Goal: Check status: Check status

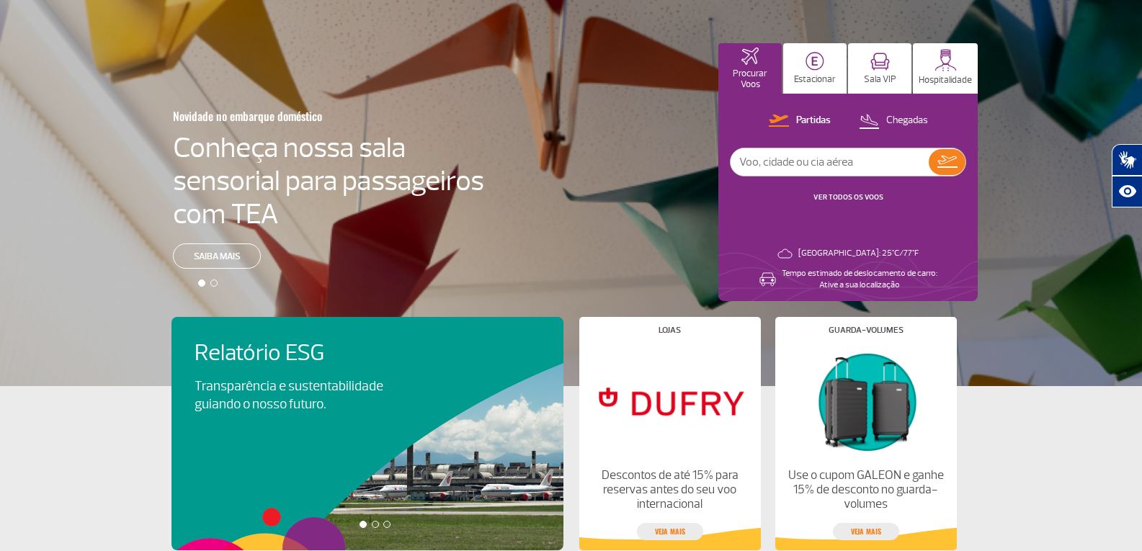
scroll to position [144, 0]
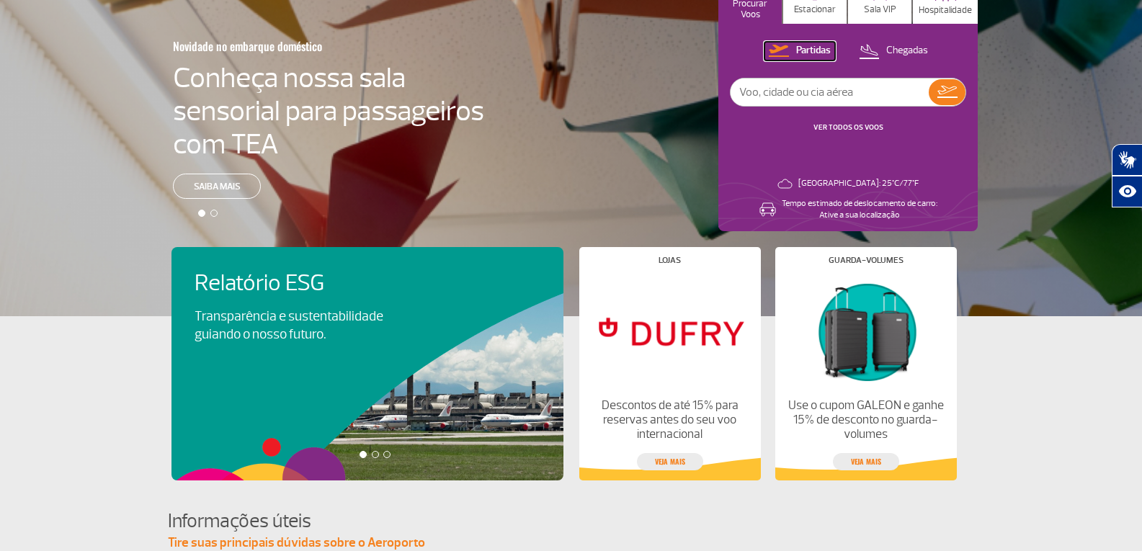
click at [812, 52] on p "Partidas" at bounding box center [813, 51] width 35 height 14
click at [854, 127] on link "VER TODOS OS VOOS" at bounding box center [848, 126] width 70 height 9
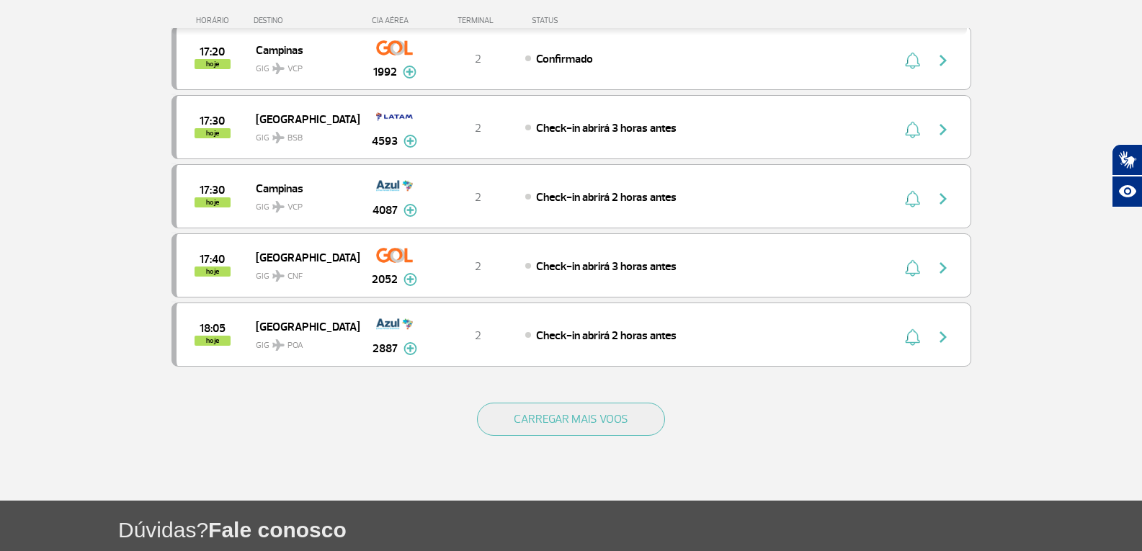
scroll to position [1401, 0]
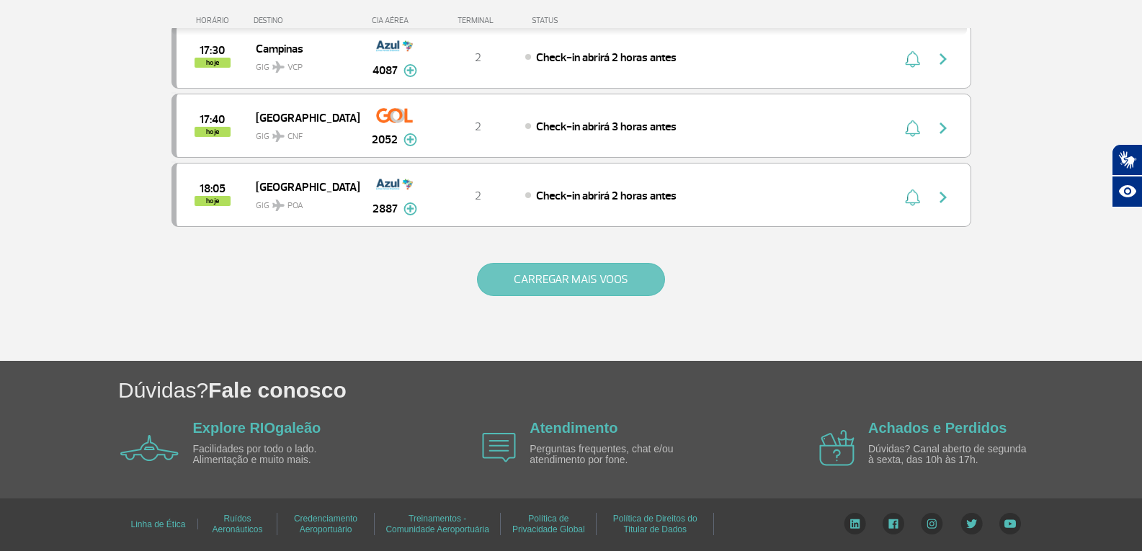
click at [581, 287] on button "CARREGAR MAIS VOOS" at bounding box center [571, 279] width 188 height 33
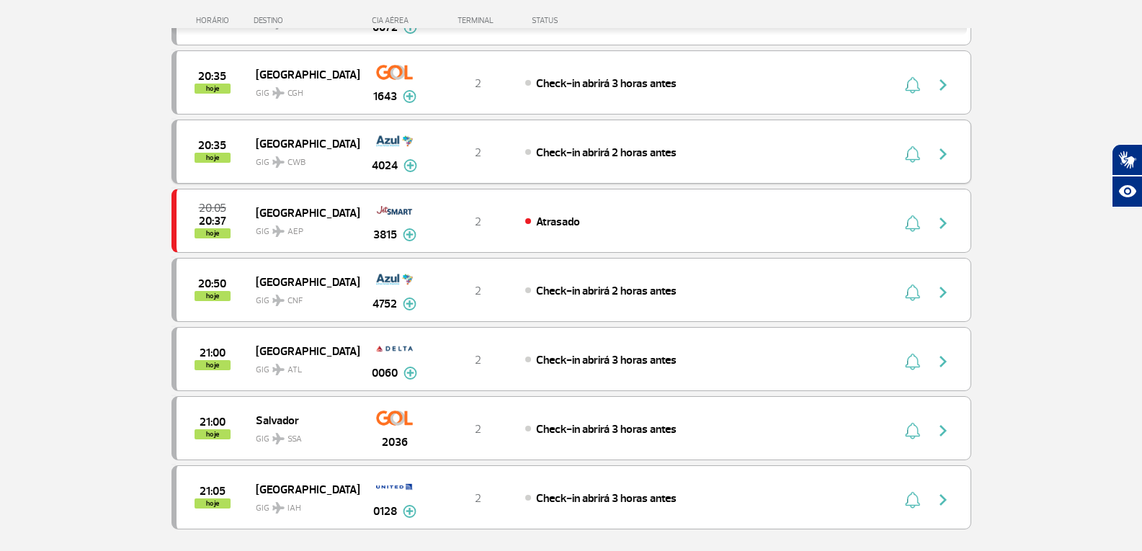
scroll to position [2769, 0]
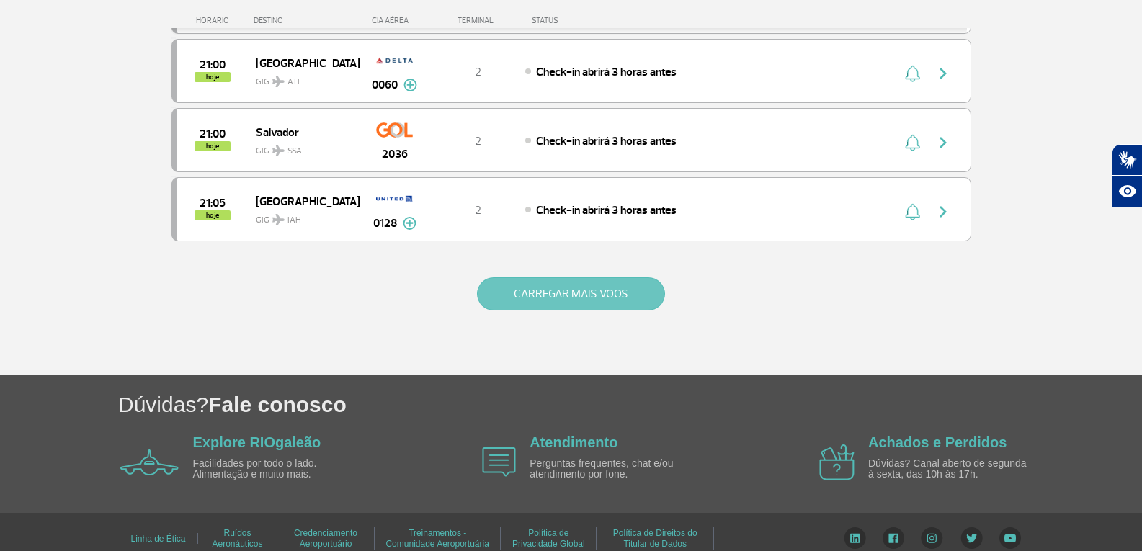
click at [640, 296] on button "CARREGAR MAIS VOOS" at bounding box center [571, 293] width 188 height 33
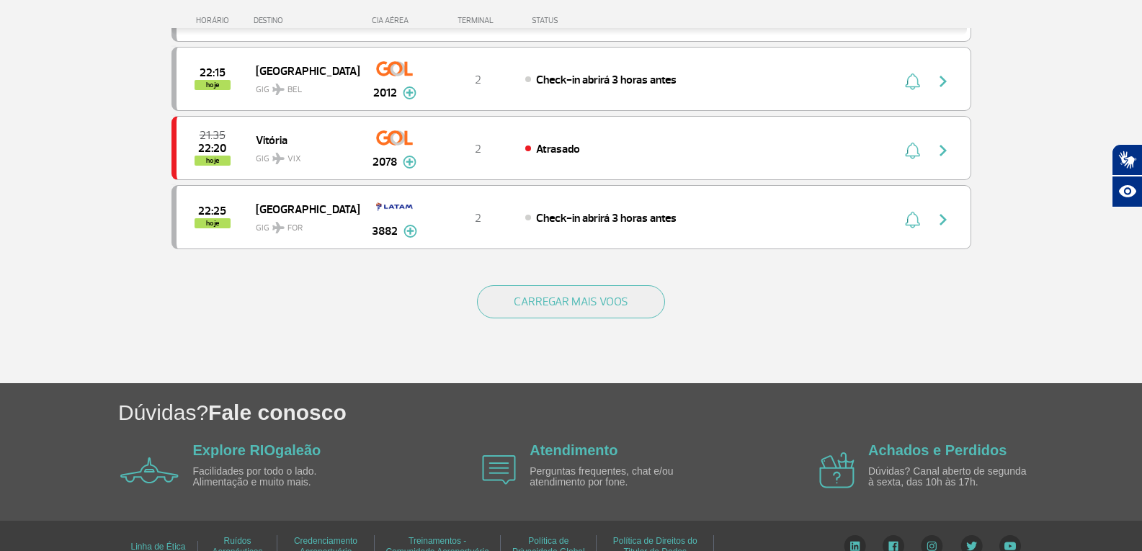
scroll to position [4167, 0]
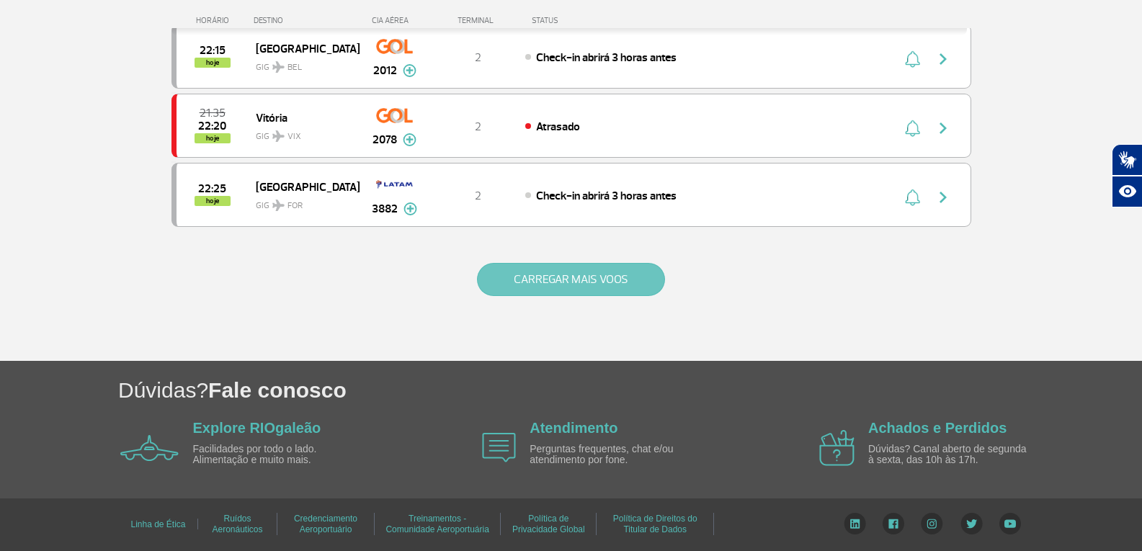
click at [551, 286] on button "CARREGAR MAIS VOOS" at bounding box center [571, 279] width 188 height 33
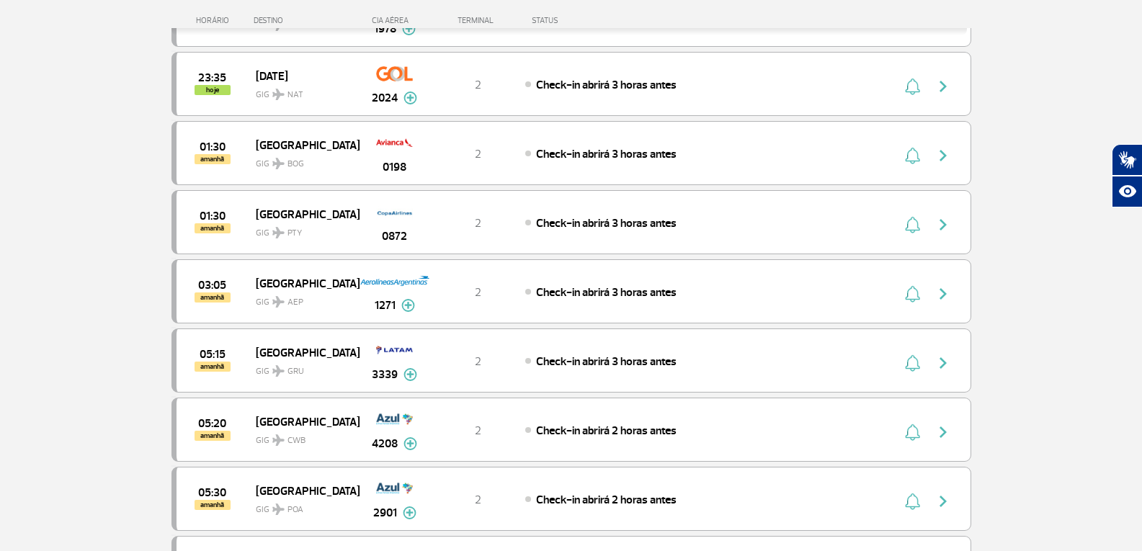
scroll to position [5320, 0]
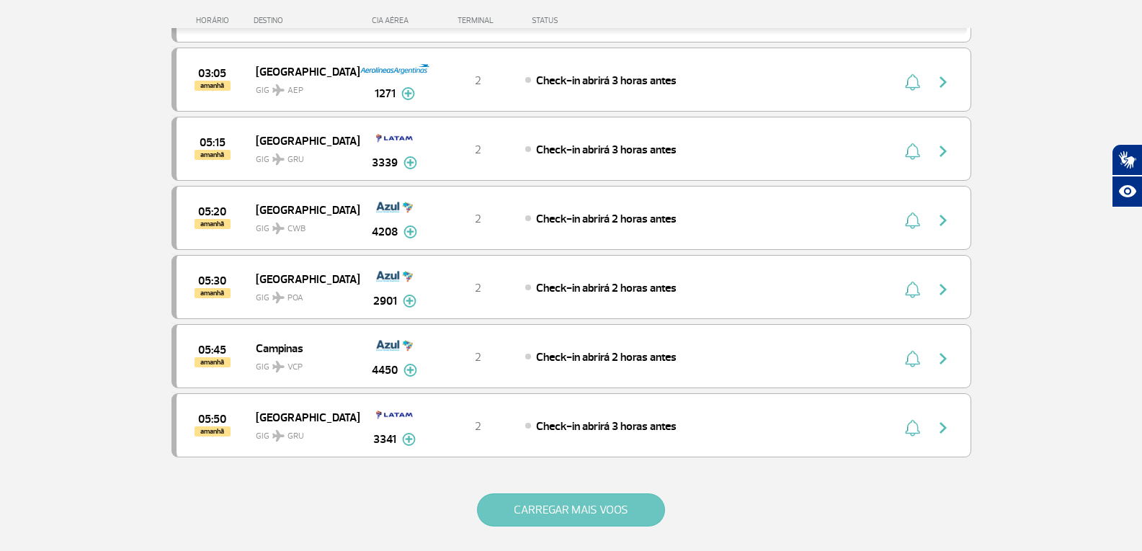
click at [579, 504] on button "CARREGAR MAIS VOOS" at bounding box center [571, 510] width 188 height 33
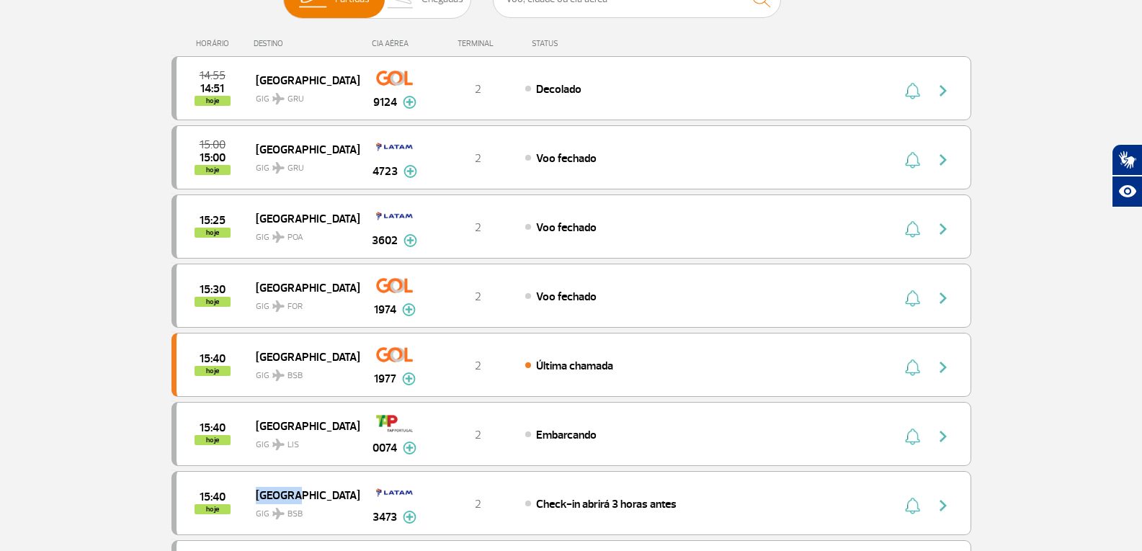
scroll to position [216, 0]
